Goal: Task Accomplishment & Management: Use online tool/utility

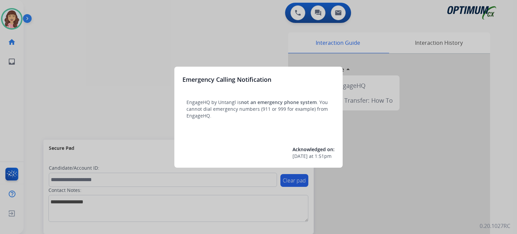
click at [270, 19] on div at bounding box center [258, 117] width 517 height 234
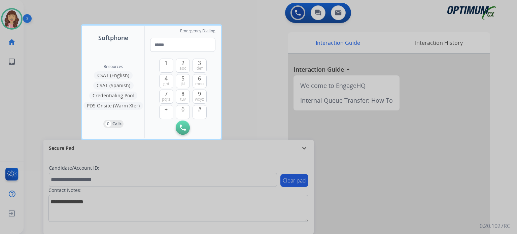
click at [255, 67] on div at bounding box center [258, 117] width 517 height 234
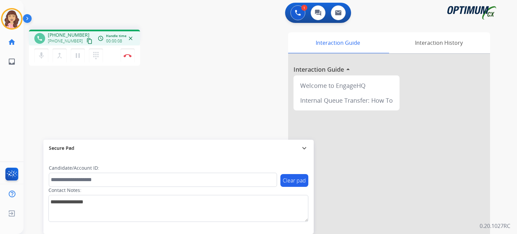
click at [87, 41] on mat-icon "content_copy" at bounding box center [90, 41] width 6 height 6
click at [43, 54] on mat-icon "mic" at bounding box center [41, 56] width 8 height 8
click at [40, 59] on mat-icon "mic_off" at bounding box center [41, 56] width 8 height 8
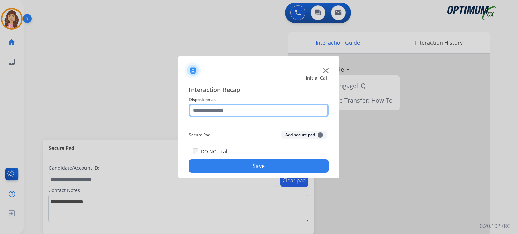
click at [224, 109] on input "text" at bounding box center [259, 110] width 140 height 13
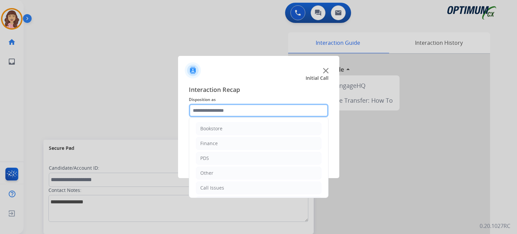
scroll to position [44, 0]
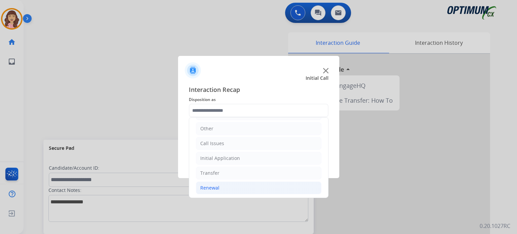
click at [214, 186] on div "Renewal" at bounding box center [209, 188] width 19 height 7
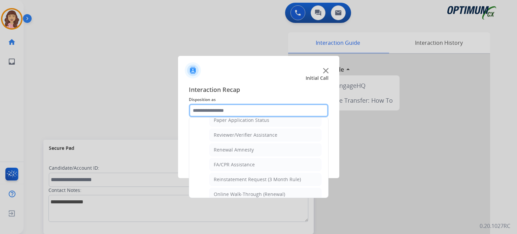
scroll to position [257, 0]
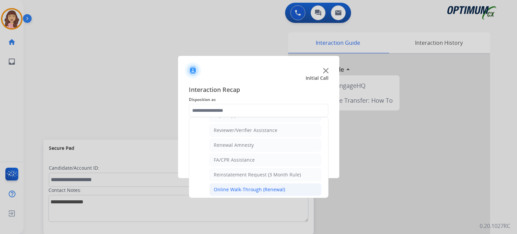
click at [270, 188] on div "Online Walk-Through (Renewal)" at bounding box center [249, 189] width 71 height 7
type input "**********"
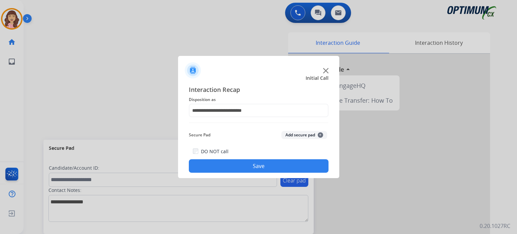
click at [261, 168] on button "Save" at bounding box center [259, 165] width 140 height 13
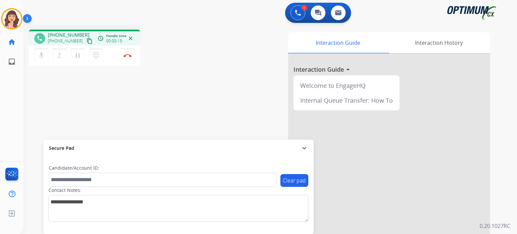
click at [87, 40] on mat-icon "content_copy" at bounding box center [90, 41] width 6 height 6
click at [127, 56] on img at bounding box center [128, 55] width 8 height 3
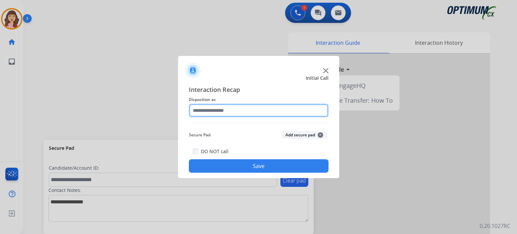
click at [231, 108] on input "text" at bounding box center [259, 110] width 140 height 13
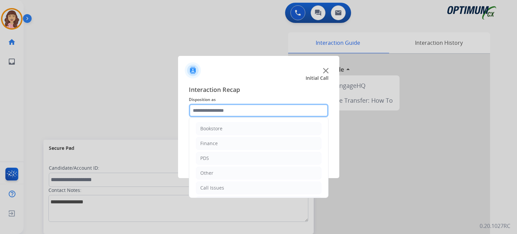
scroll to position [44, 0]
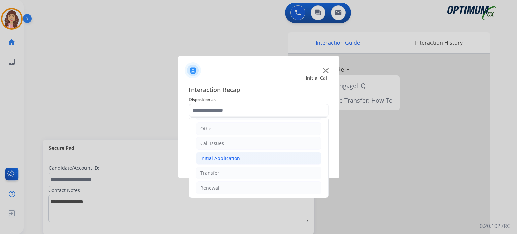
click at [235, 157] on div "Initial Application" at bounding box center [220, 158] width 40 height 7
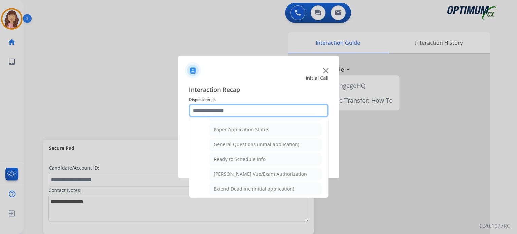
scroll to position [381, 0]
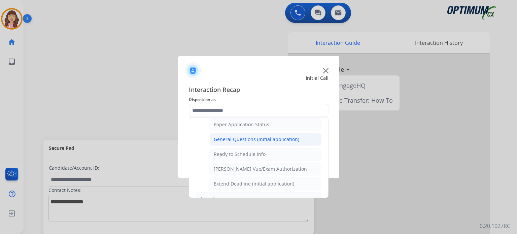
click at [255, 137] on div "General Questions (Initial application)" at bounding box center [257, 139] width 86 height 7
type input "**********"
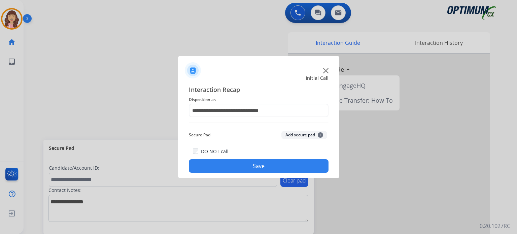
click at [245, 163] on button "Save" at bounding box center [259, 165] width 140 height 13
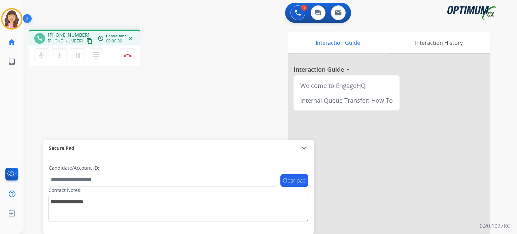
click at [87, 42] on mat-icon "content_copy" at bounding box center [90, 41] width 6 height 6
click at [128, 55] on img at bounding box center [128, 55] width 8 height 3
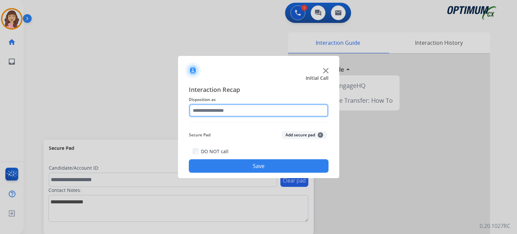
click at [242, 110] on input "text" at bounding box center [259, 110] width 140 height 13
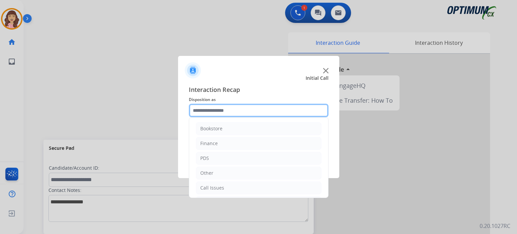
scroll to position [44, 0]
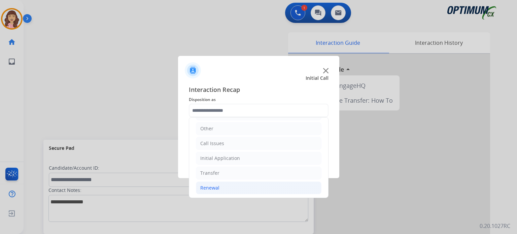
click at [218, 189] on div "Renewal" at bounding box center [209, 188] width 19 height 7
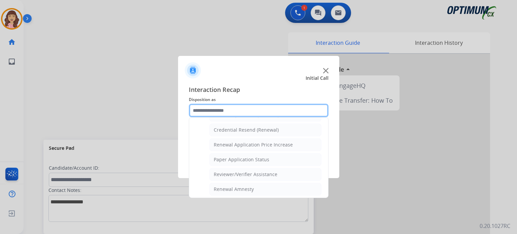
scroll to position [201, 0]
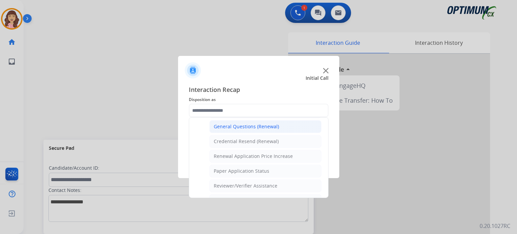
click at [252, 125] on div "General Questions (Renewal)" at bounding box center [246, 126] width 65 height 7
type input "**********"
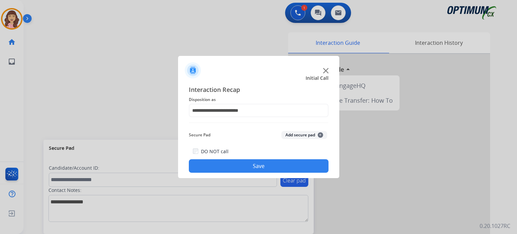
click at [253, 163] on button "Save" at bounding box center [259, 165] width 140 height 13
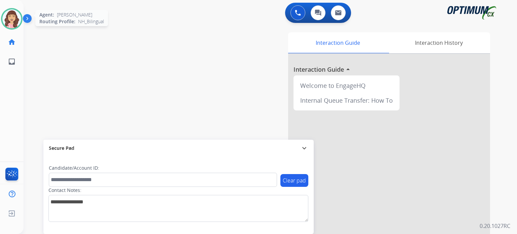
click at [15, 18] on img at bounding box center [11, 18] width 19 height 19
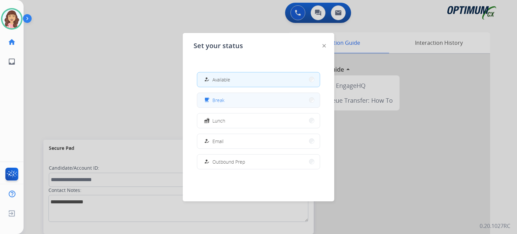
click at [240, 101] on button "free_breakfast Break" at bounding box center [258, 100] width 123 height 14
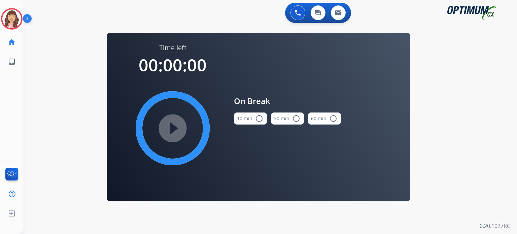
click at [261, 121] on mat-icon "radio_button_unchecked" at bounding box center [259, 119] width 8 height 8
click at [171, 126] on mat-icon "play_circle_filled" at bounding box center [173, 128] width 8 height 8
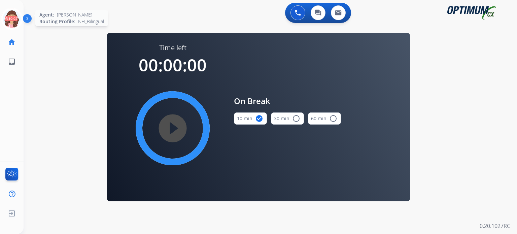
click at [14, 16] on icon at bounding box center [12, 19] width 22 height 22
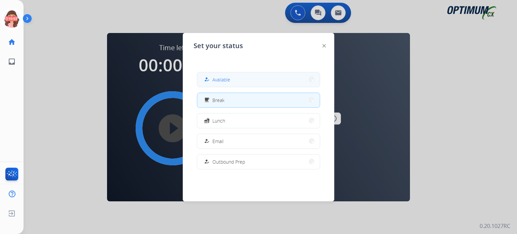
click at [222, 77] on span "Available" at bounding box center [222, 79] width 18 height 7
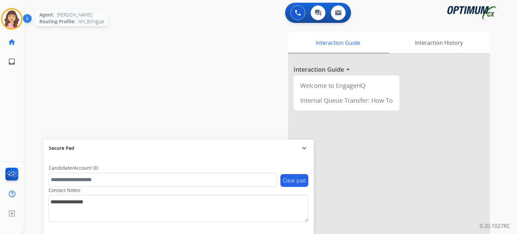
click at [10, 14] on img at bounding box center [11, 18] width 19 height 19
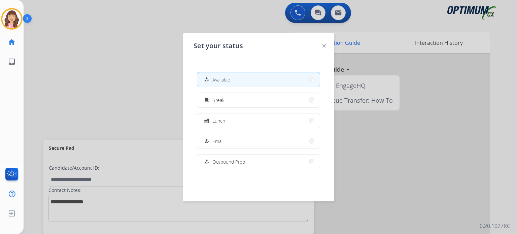
click at [66, 56] on div at bounding box center [258, 117] width 517 height 234
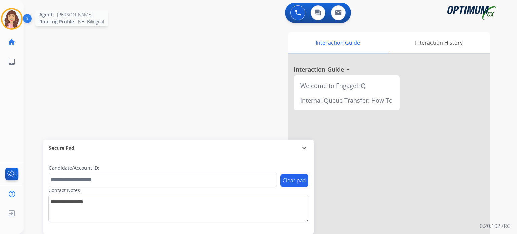
click at [14, 17] on img at bounding box center [11, 18] width 19 height 19
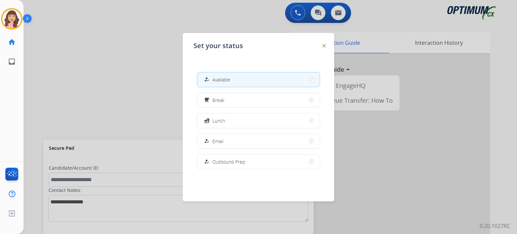
click at [127, 101] on div at bounding box center [258, 117] width 517 height 234
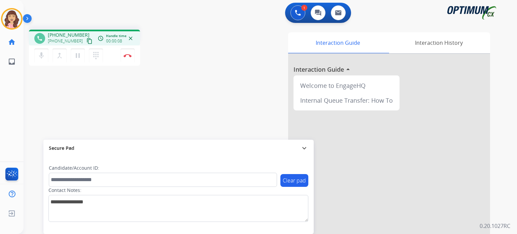
click at [87, 40] on mat-icon "content_copy" at bounding box center [90, 41] width 6 height 6
click at [128, 55] on img at bounding box center [128, 55] width 8 height 3
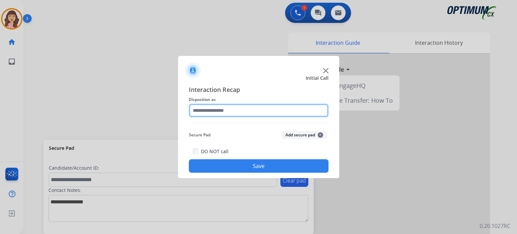
click at [246, 114] on input "text" at bounding box center [259, 110] width 140 height 13
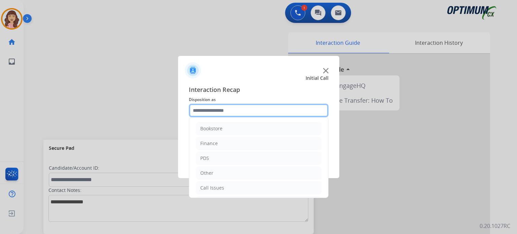
scroll to position [44, 0]
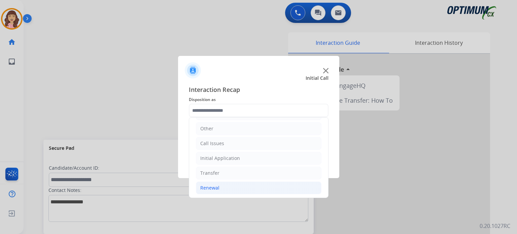
click at [221, 185] on li "Renewal" at bounding box center [259, 188] width 126 height 13
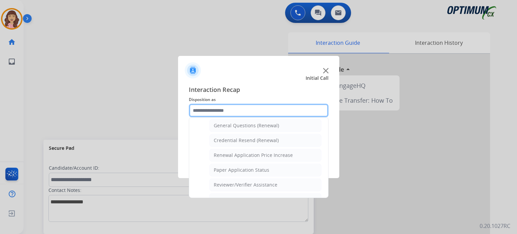
scroll to position [198, 0]
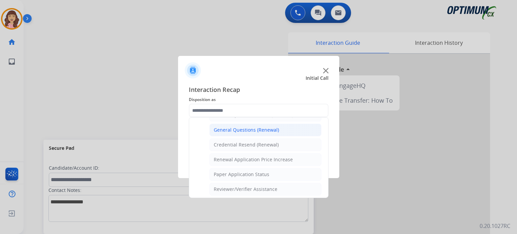
click at [240, 124] on li "General Questions (Renewal)" at bounding box center [266, 130] width 112 height 13
type input "**********"
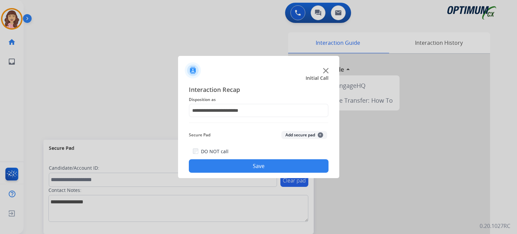
click at [255, 161] on button "Save" at bounding box center [259, 165] width 140 height 13
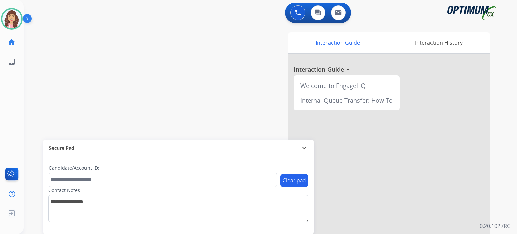
click at [144, 90] on div "swap_horiz Break voice bridge close_fullscreen Connect 3-Way Call merge_type Se…" at bounding box center [263, 164] width 478 height 281
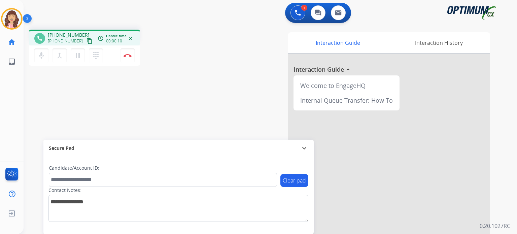
click at [87, 41] on mat-icon "content_copy" at bounding box center [90, 41] width 6 height 6
click at [78, 58] on mat-icon "pause" at bounding box center [78, 56] width 8 height 8
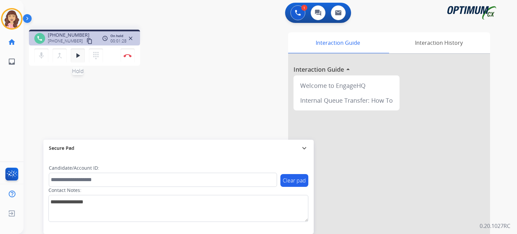
click at [78, 53] on mat-icon "play_arrow" at bounding box center [78, 56] width 8 height 8
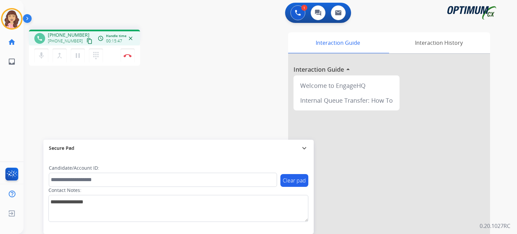
click at [144, 115] on div "phone [PHONE_NUMBER] [PHONE_NUMBER] content_copy access_time Call metrics Queue…" at bounding box center [263, 164] width 478 height 281
click at [129, 55] on img at bounding box center [128, 55] width 8 height 3
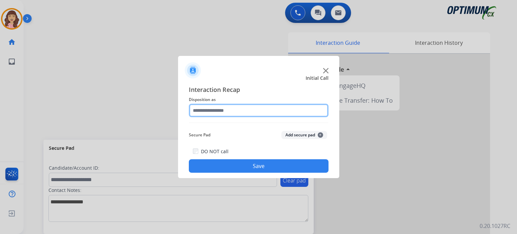
click at [246, 111] on input "text" at bounding box center [259, 110] width 140 height 13
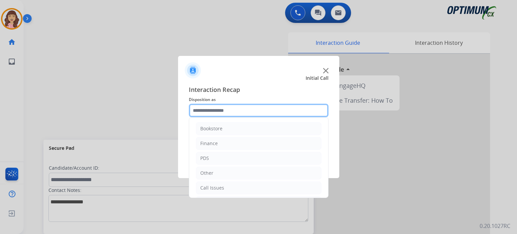
scroll to position [44, 0]
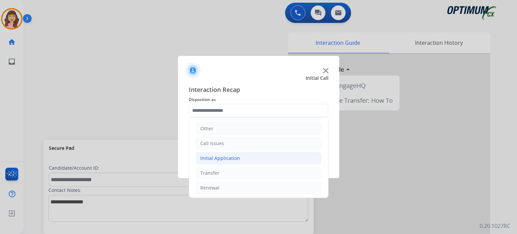
click at [234, 156] on div "Initial Application" at bounding box center [220, 158] width 40 height 7
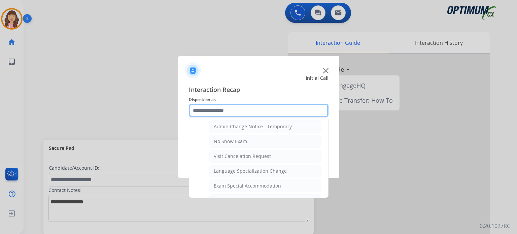
scroll to position [286, 0]
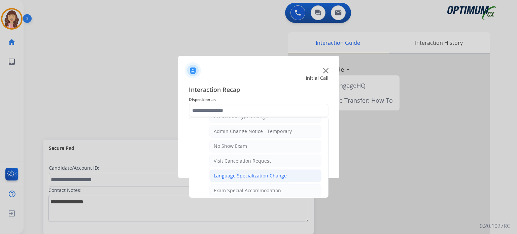
click at [269, 172] on div "Language Specialization Change" at bounding box center [250, 175] width 73 height 7
type input "**********"
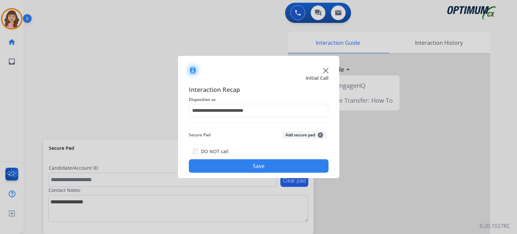
click at [256, 164] on button "Save" at bounding box center [259, 165] width 140 height 13
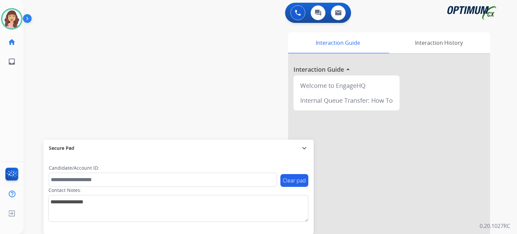
click at [144, 87] on div "swap_horiz Break voice bridge close_fullscreen Connect 3-Way Call merge_type Se…" at bounding box center [263, 164] width 478 height 281
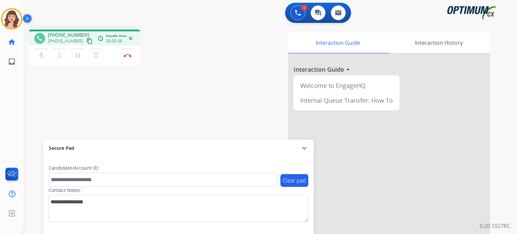
click at [87, 39] on mat-icon "content_copy" at bounding box center [90, 41] width 6 height 6
click at [76, 57] on mat-icon "pause" at bounding box center [78, 56] width 8 height 8
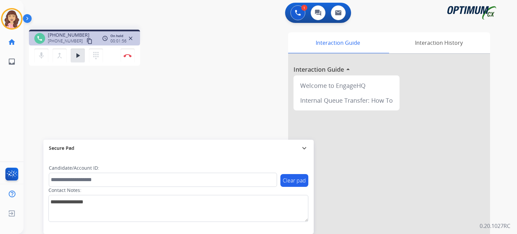
click at [87, 42] on mat-icon "content_copy" at bounding box center [90, 41] width 6 height 6
click at [78, 59] on mat-icon "play_arrow" at bounding box center [78, 56] width 8 height 8
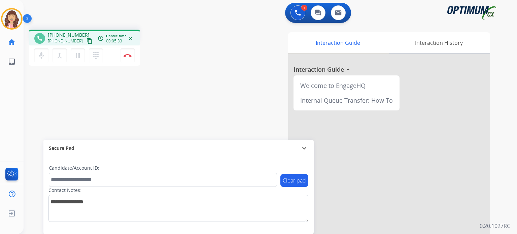
click at [129, 109] on div "phone [PHONE_NUMBER] [PHONE_NUMBER] content_copy access_time Call metrics Queue…" at bounding box center [263, 164] width 478 height 281
click at [126, 52] on button "Disconnect" at bounding box center [128, 56] width 14 height 14
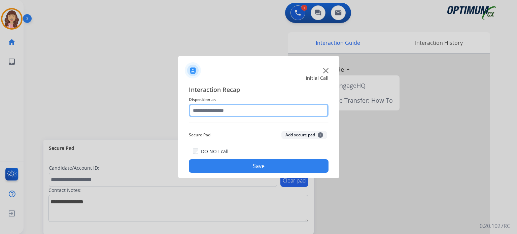
click at [240, 106] on input "text" at bounding box center [259, 110] width 140 height 13
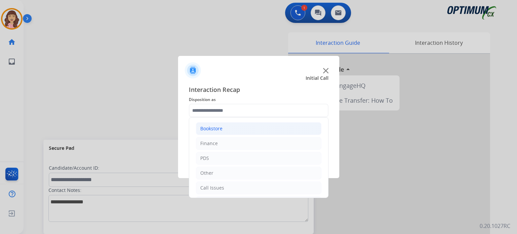
click at [251, 126] on li "Bookstore" at bounding box center [259, 128] width 126 height 13
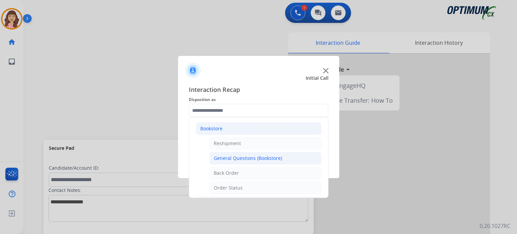
click at [247, 157] on div "General Questions (Bookstore)" at bounding box center [248, 158] width 68 height 7
type input "**********"
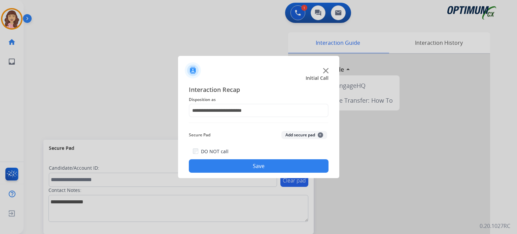
click at [255, 166] on button "Save" at bounding box center [259, 165] width 140 height 13
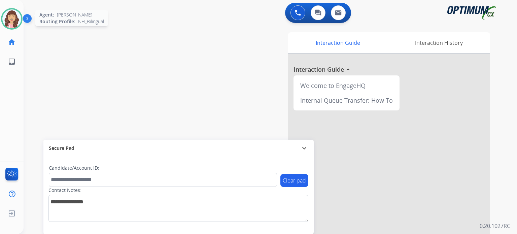
click at [13, 22] on img at bounding box center [11, 18] width 19 height 19
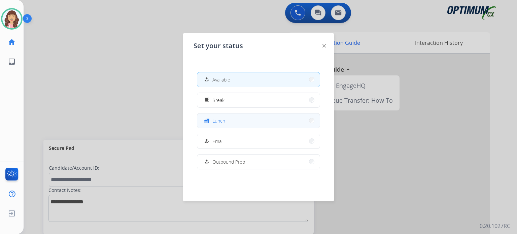
click at [254, 118] on button "fastfood Lunch" at bounding box center [258, 121] width 123 height 14
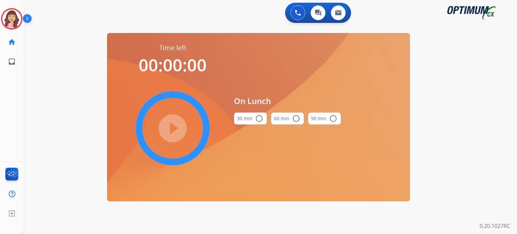
click at [257, 118] on mat-icon "radio_button_unchecked" at bounding box center [259, 119] width 8 height 8
click at [172, 128] on mat-icon "play_circle_filled" at bounding box center [173, 128] width 8 height 8
